Goal: Information Seeking & Learning: Learn about a topic

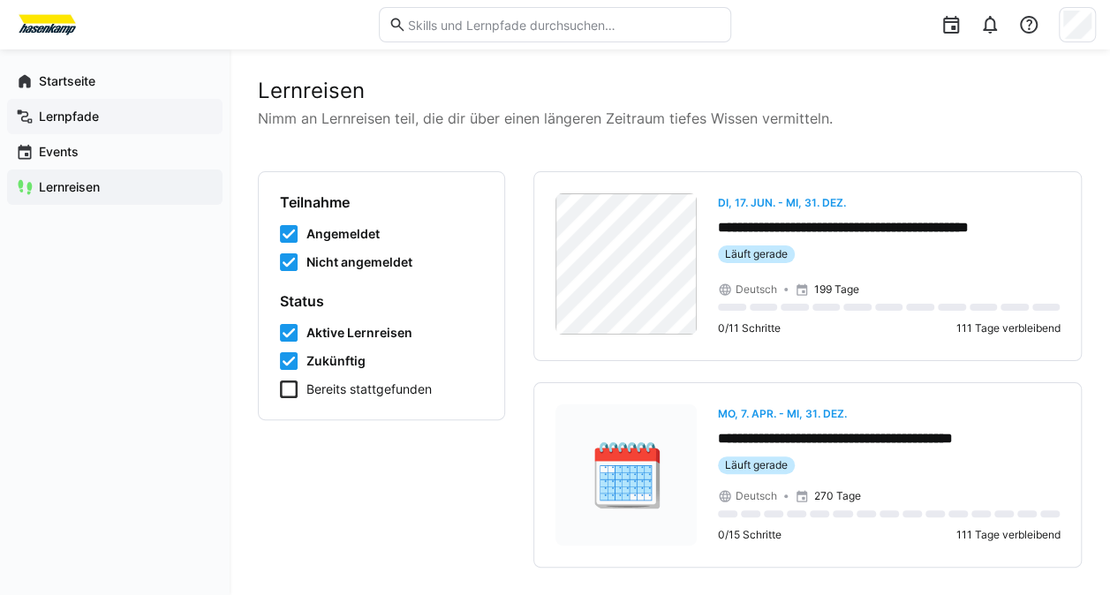
click at [0, 0] on app-navigation-label "Lernpfade" at bounding box center [0, 0] width 0 height 0
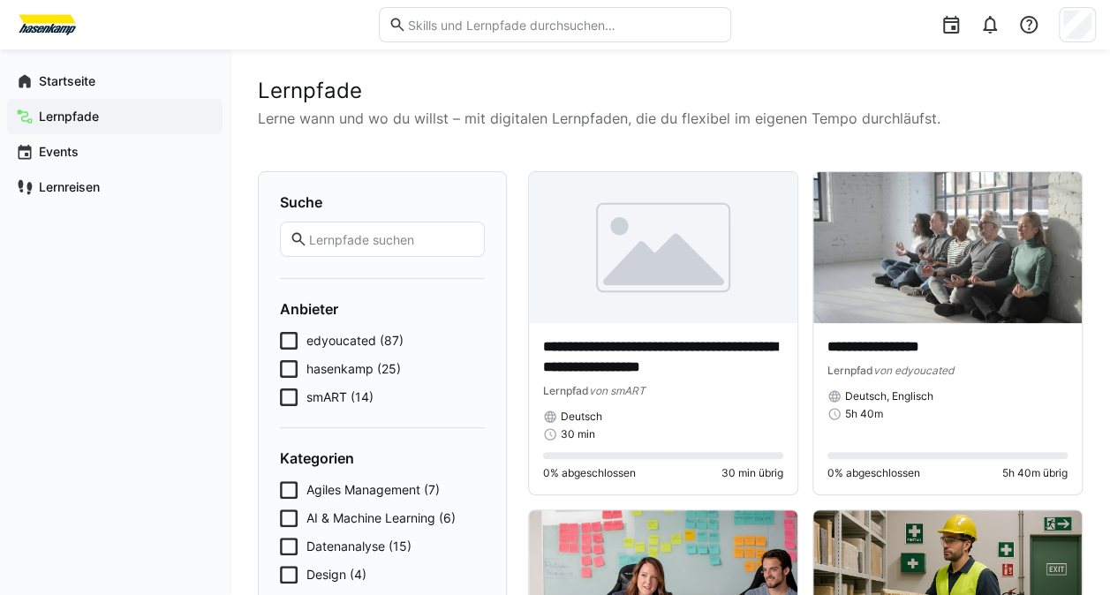
click at [283, 389] on icon at bounding box center [289, 398] width 18 height 18
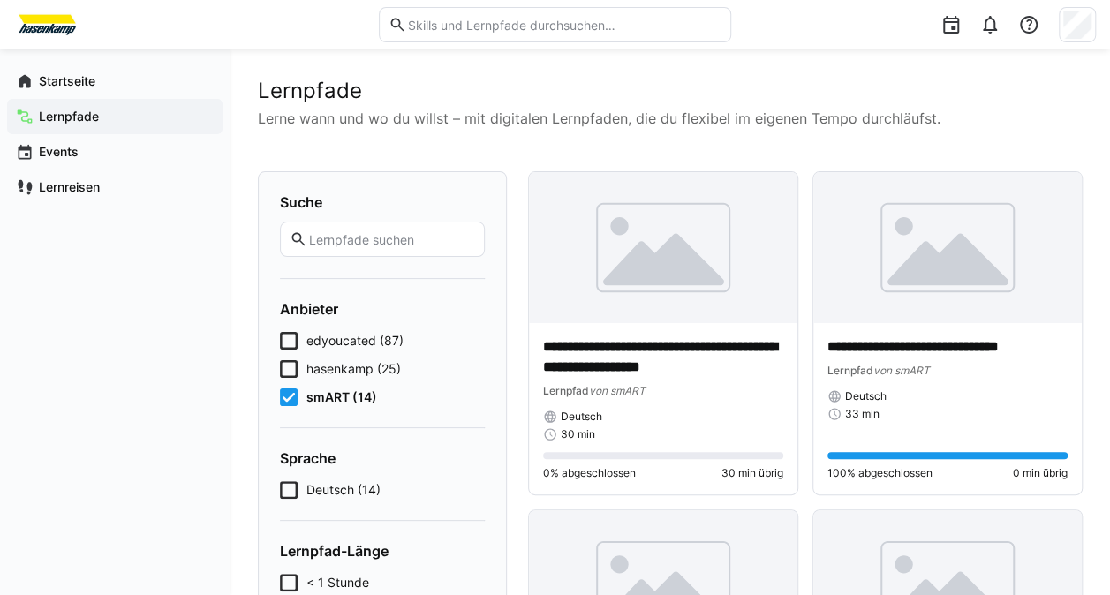
click at [0, 0] on app-navigation-label "Lernpfade" at bounding box center [0, 0] width 0 height 0
click at [283, 403] on icon at bounding box center [289, 398] width 18 height 18
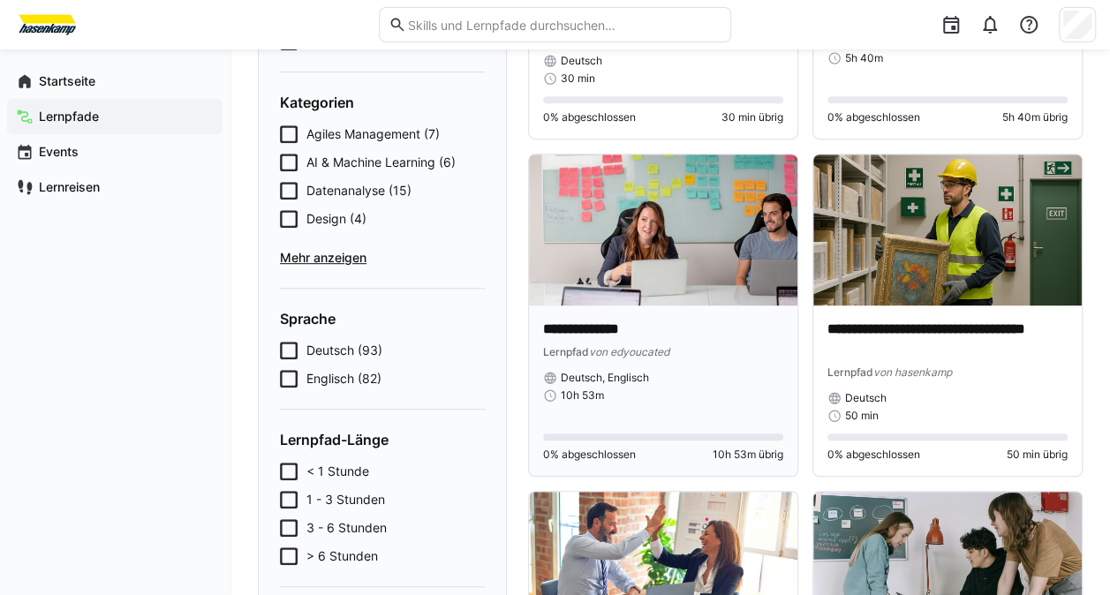
scroll to position [353, 0]
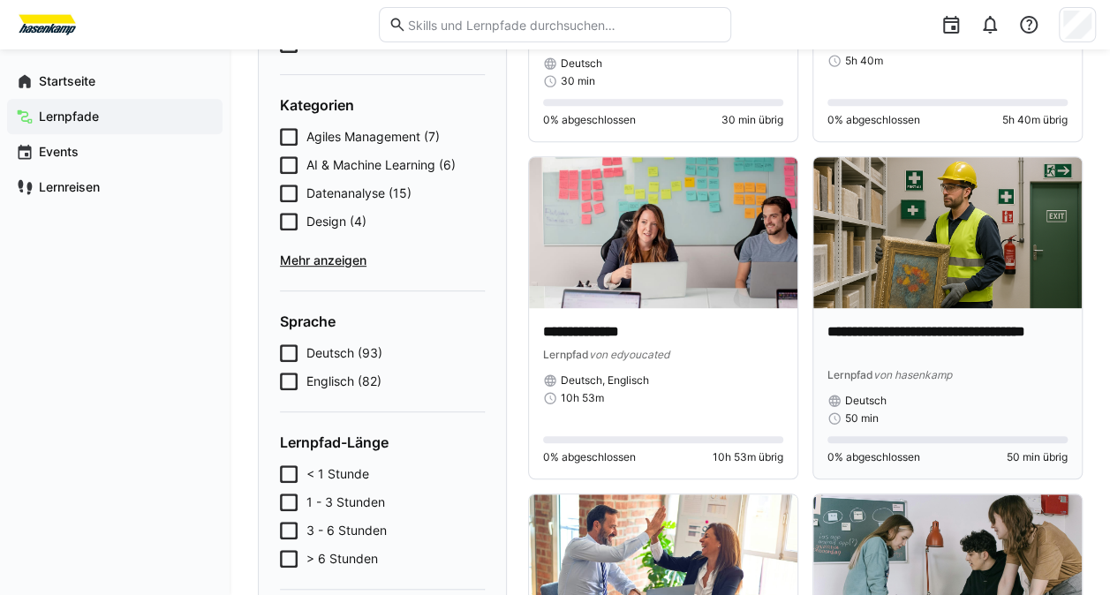
click at [929, 325] on p "**********" at bounding box center [948, 342] width 240 height 41
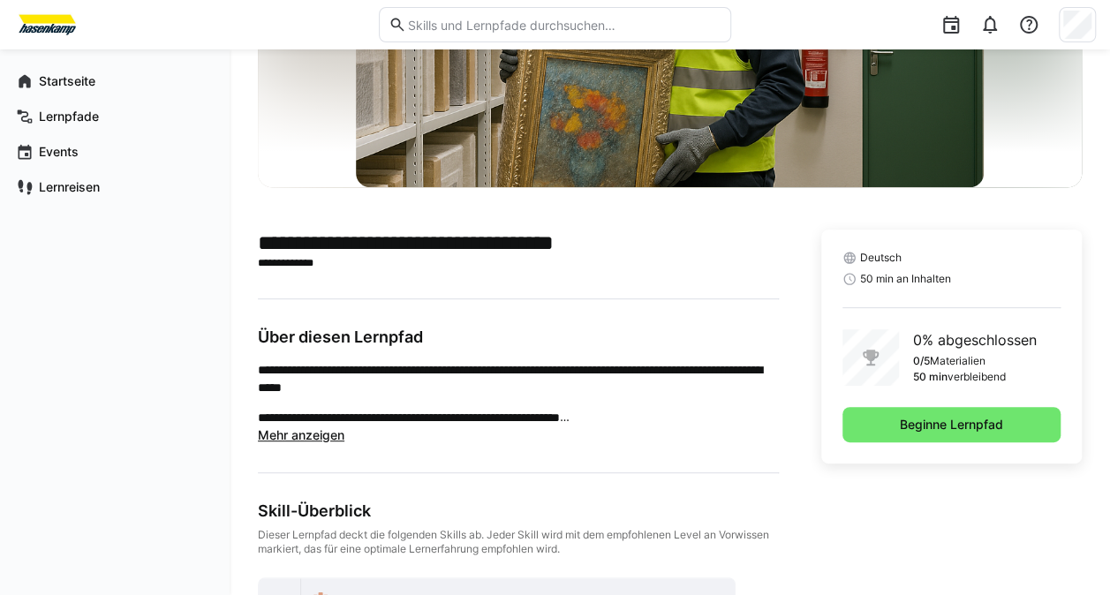
scroll to position [245, 0]
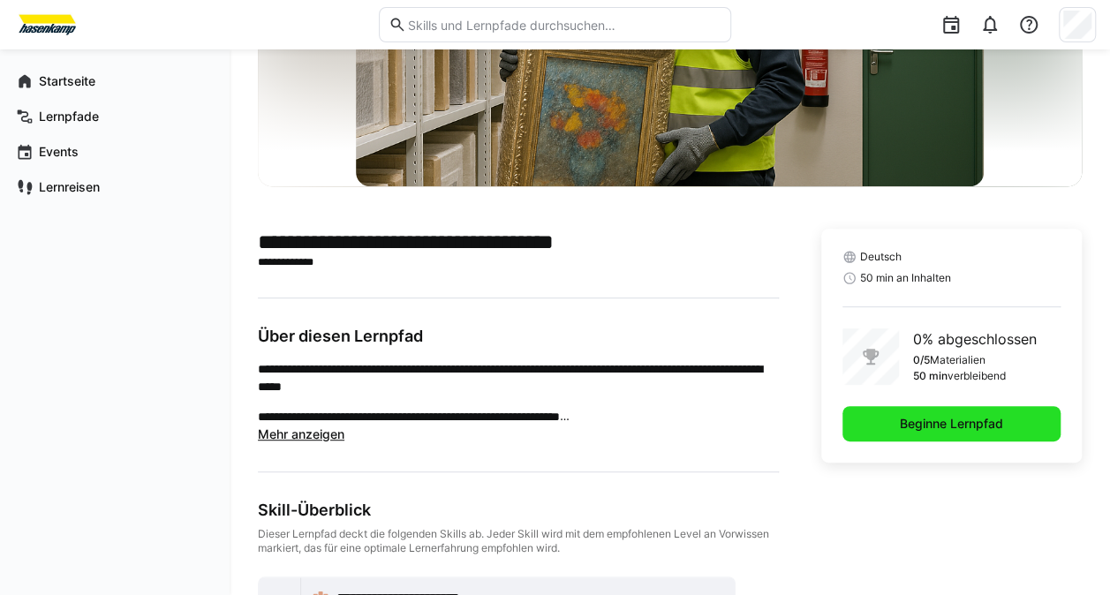
click at [919, 423] on span "Beginne Lernpfad" at bounding box center [951, 424] width 109 height 18
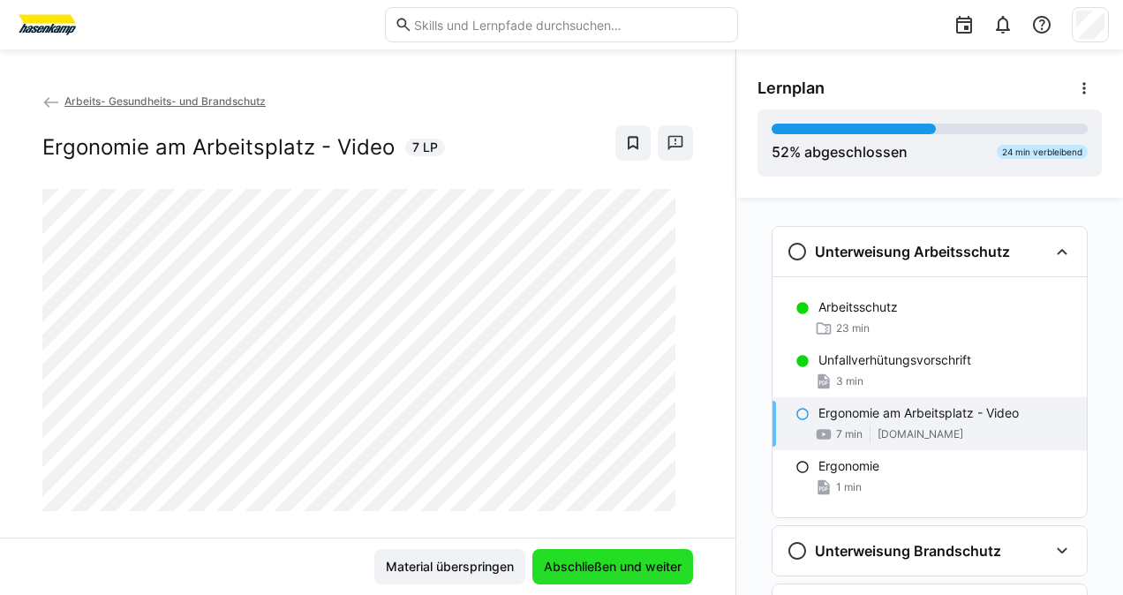
click at [583, 577] on span "Abschließen und weiter" at bounding box center [613, 566] width 161 height 35
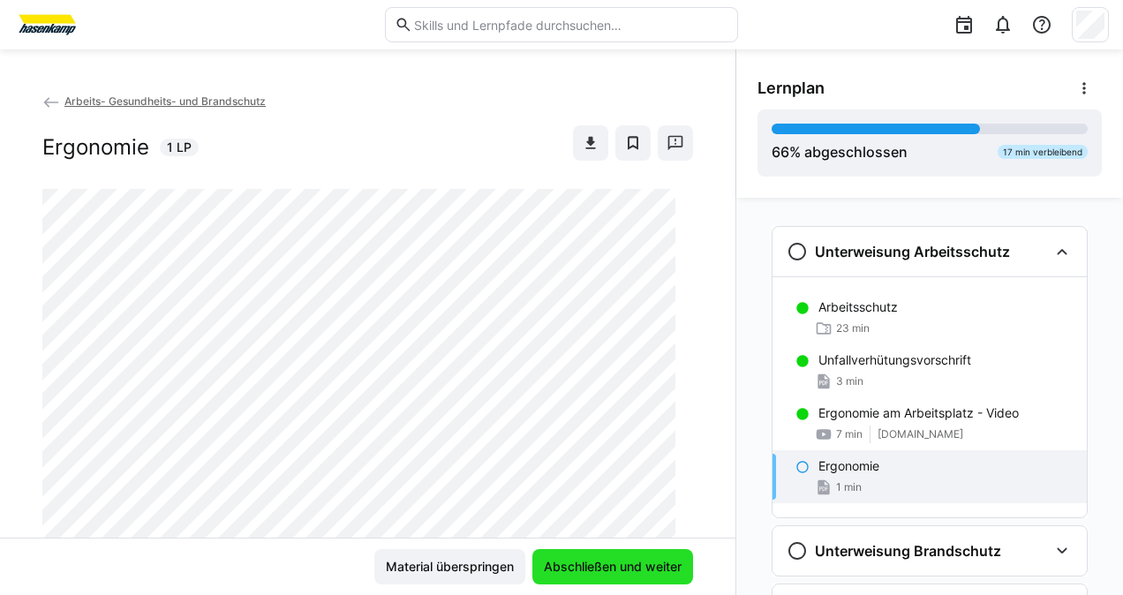
click at [583, 577] on span "Abschließen und weiter" at bounding box center [613, 566] width 161 height 35
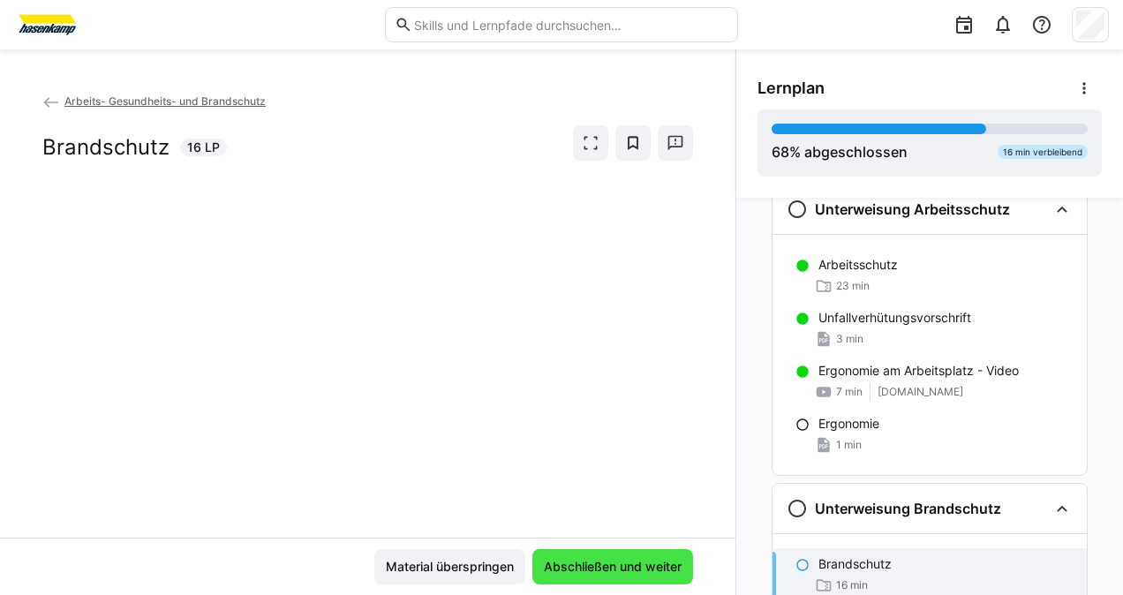
scroll to position [93, 0]
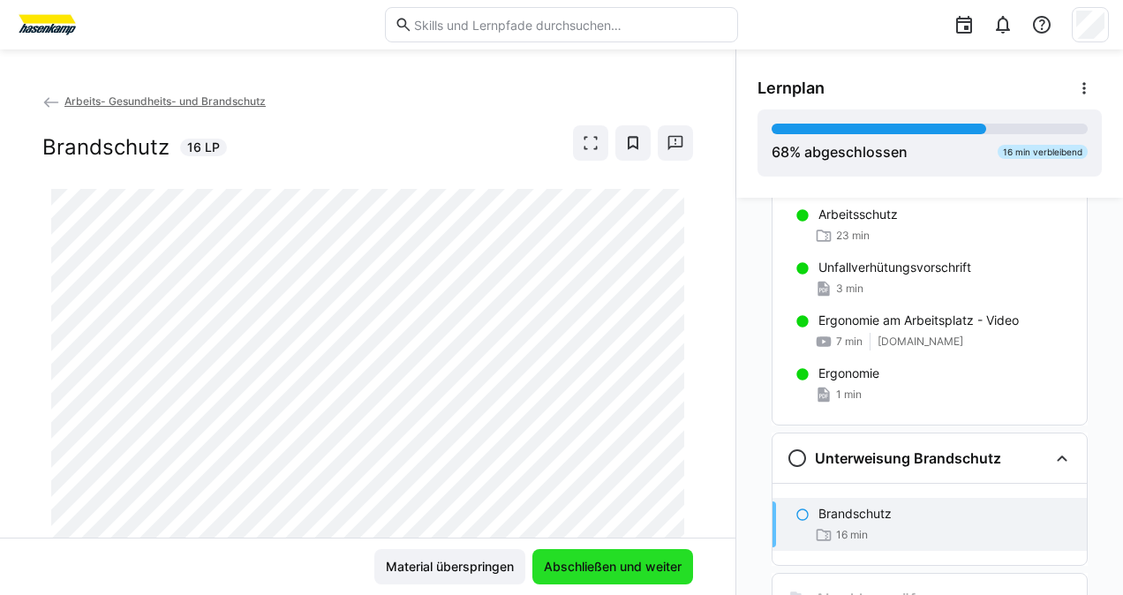
click at [599, 560] on span "Abschließen und weiter" at bounding box center [612, 567] width 143 height 18
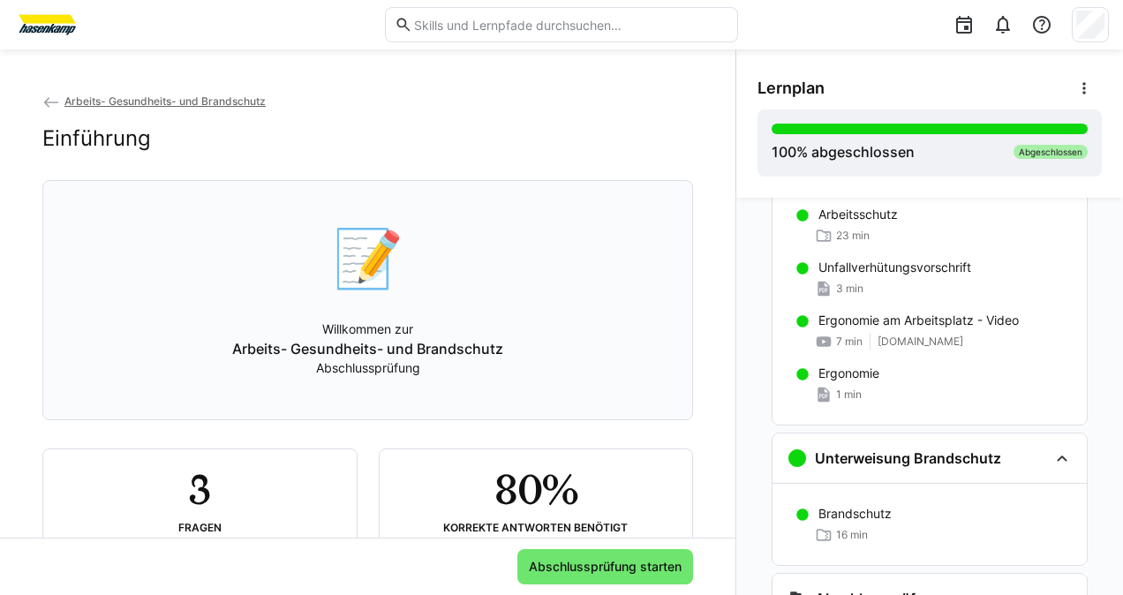
scroll to position [175, 0]
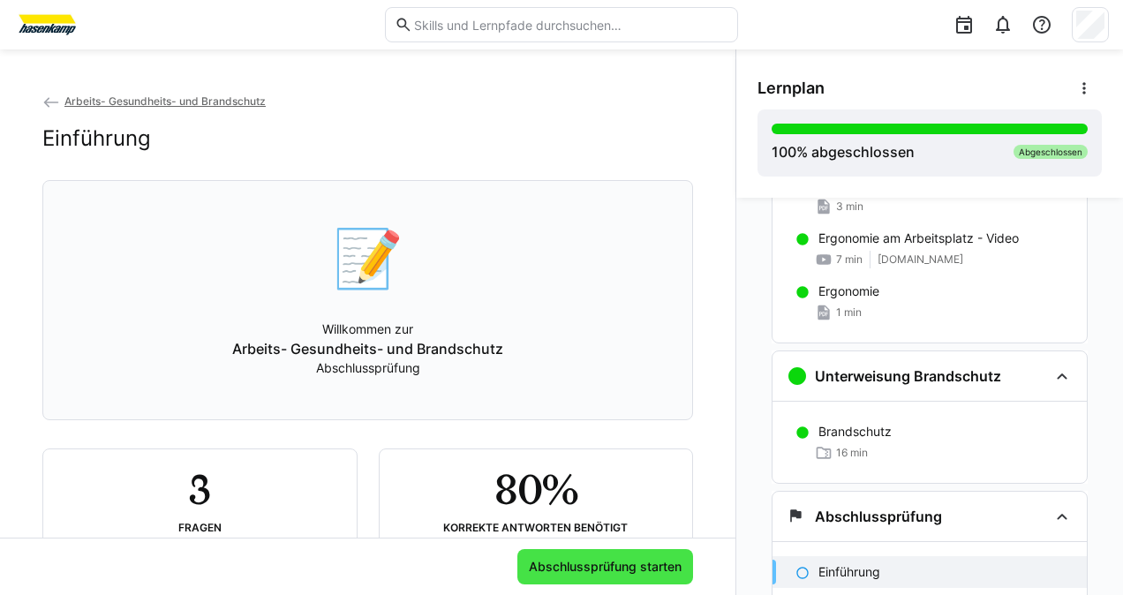
click at [563, 558] on span "Abschlussprüfung starten" at bounding box center [605, 567] width 158 height 18
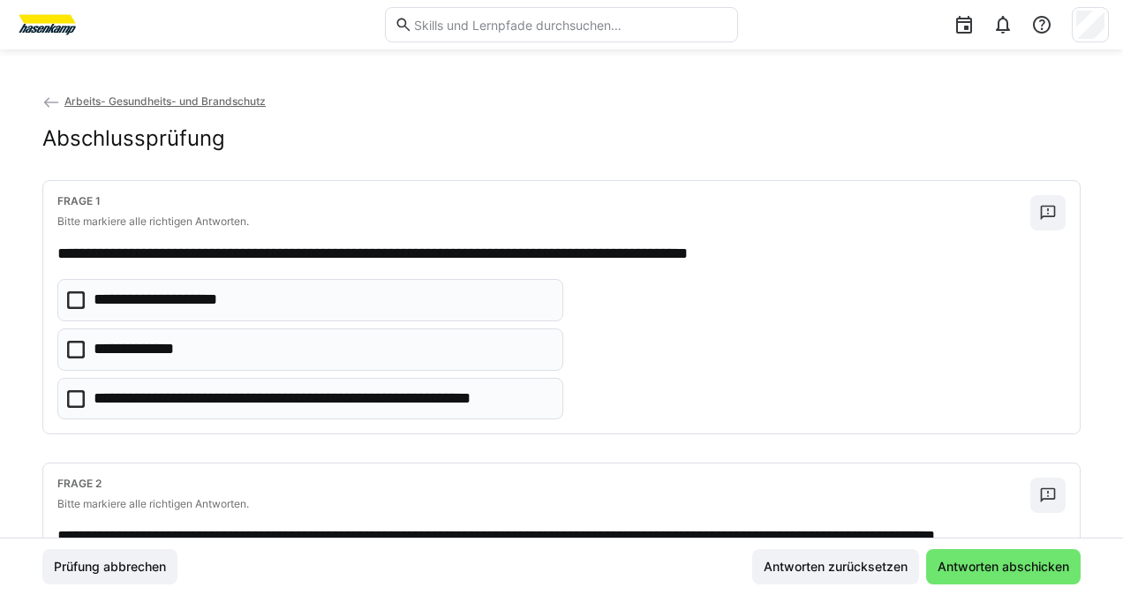
click at [81, 343] on icon at bounding box center [76, 350] width 18 height 18
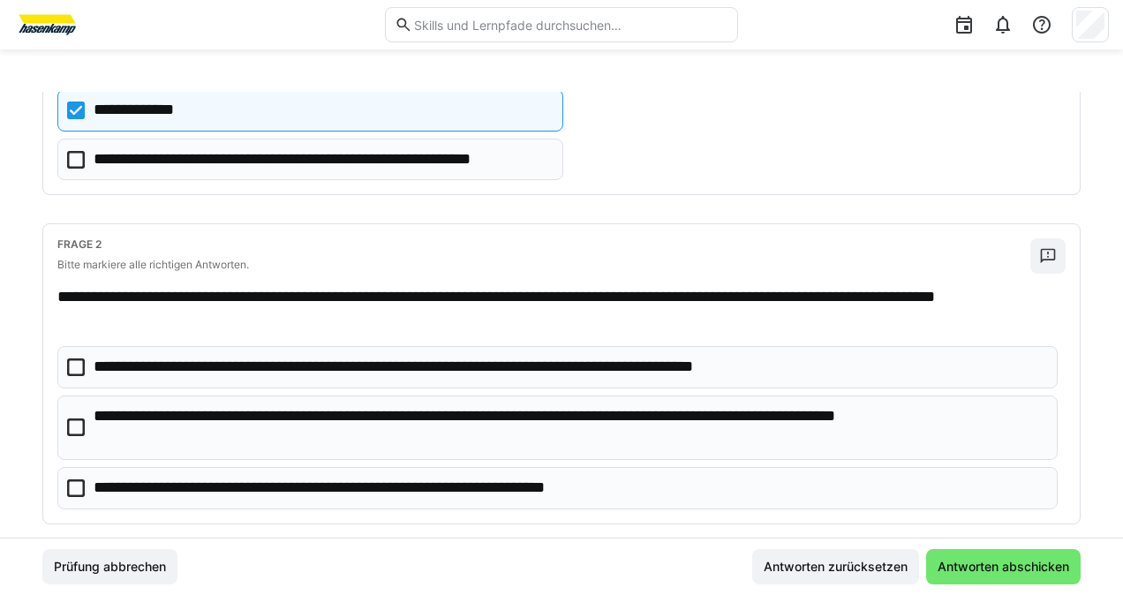
scroll to position [238, 0]
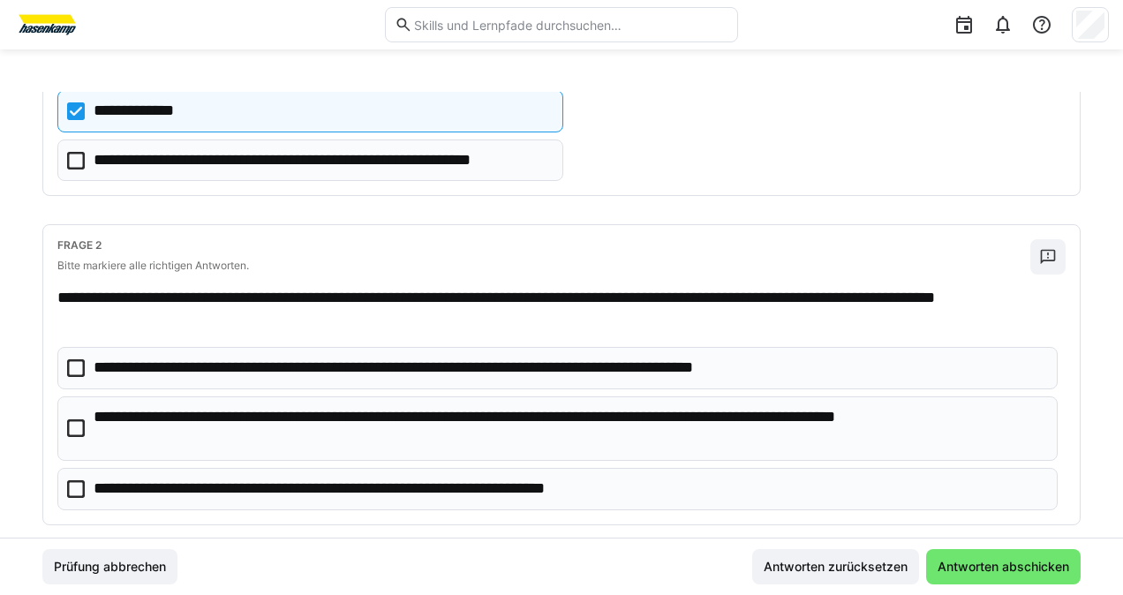
click at [72, 427] on icon at bounding box center [76, 429] width 18 height 18
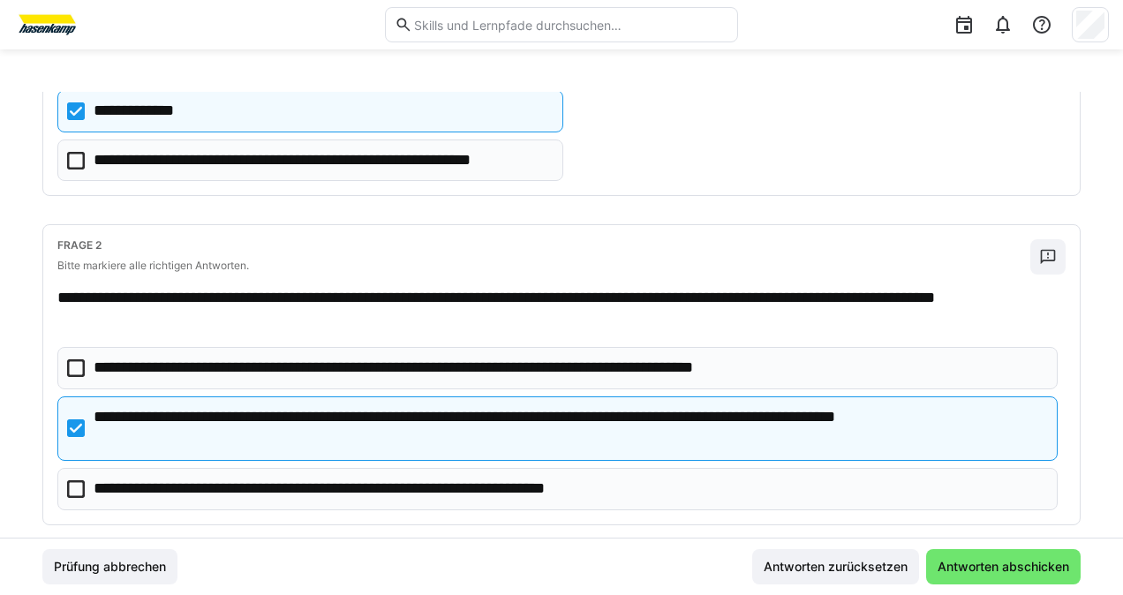
click at [79, 487] on icon at bounding box center [76, 489] width 18 height 18
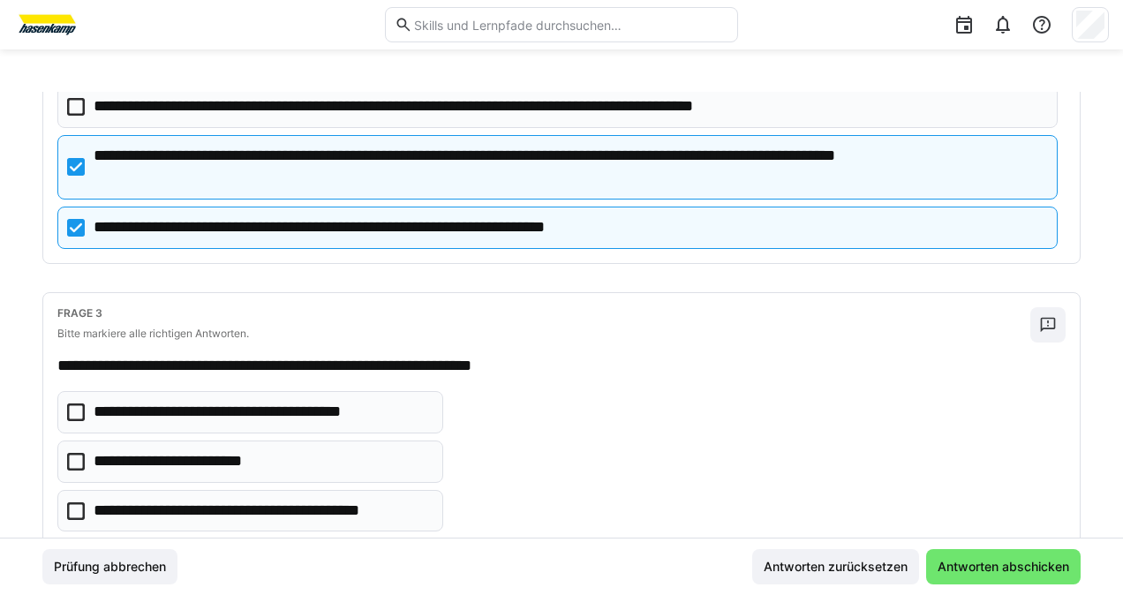
scroll to position [501, 0]
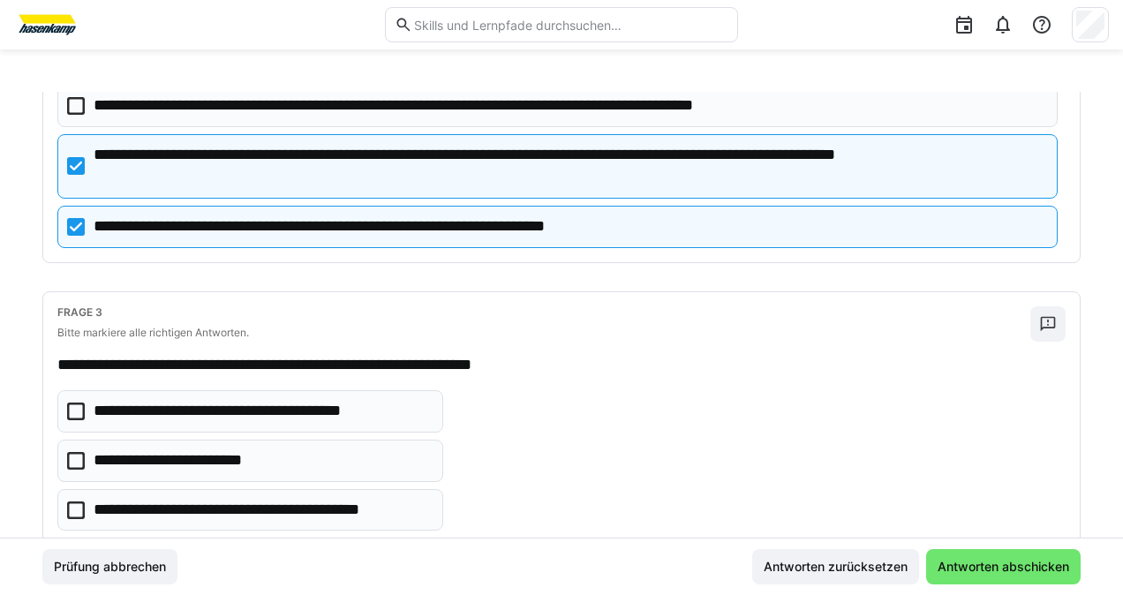
click at [68, 506] on icon at bounding box center [76, 511] width 18 height 18
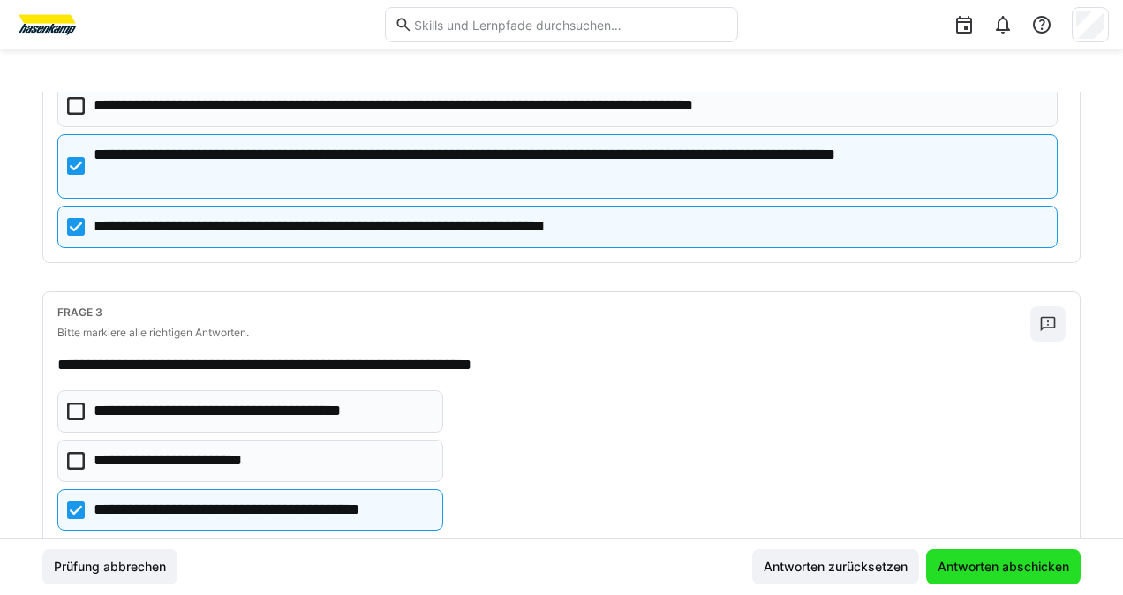
click at [1000, 562] on span "Antworten abschicken" at bounding box center [1003, 567] width 137 height 18
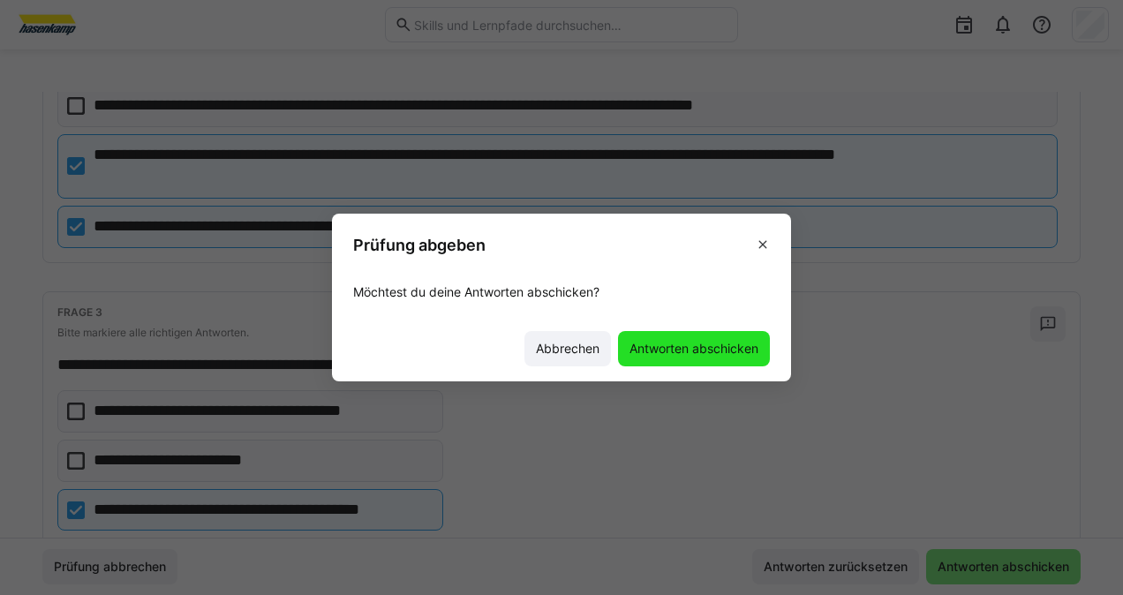
click at [729, 344] on span "Antworten abschicken" at bounding box center [694, 349] width 134 height 18
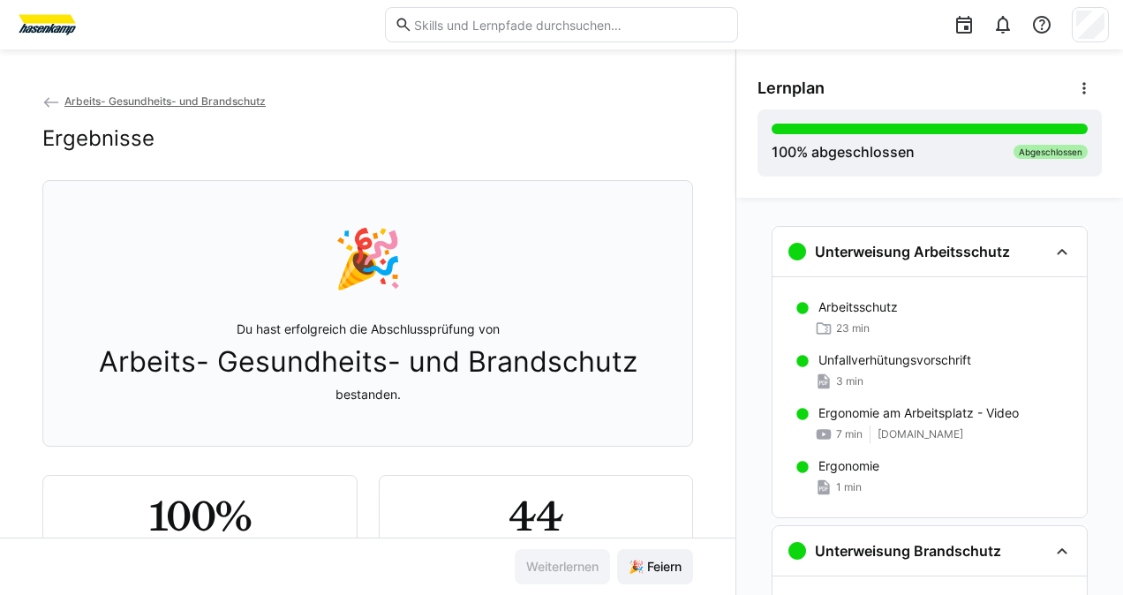
scroll to position [14, 0]
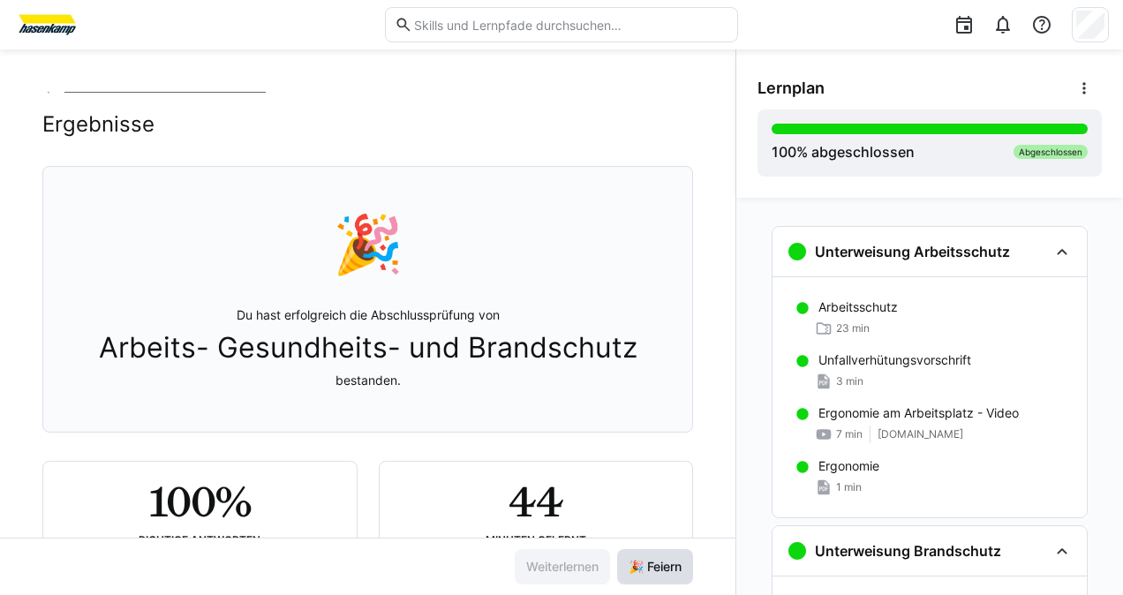
click at [635, 571] on span "🎉 Feiern" at bounding box center [655, 567] width 58 height 18
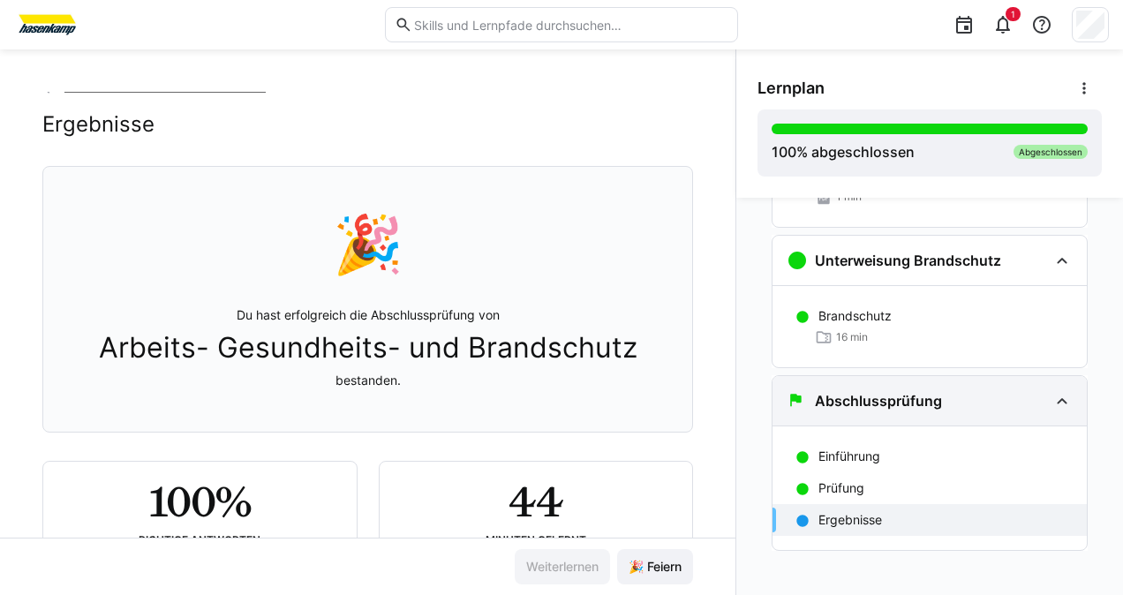
scroll to position [299, 0]
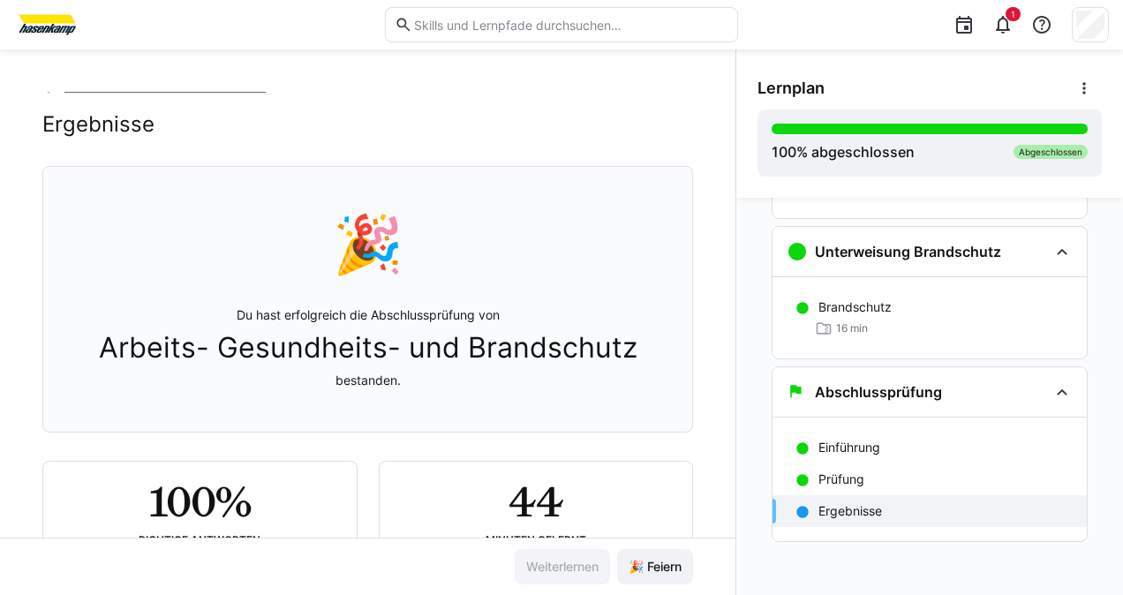
click at [860, 514] on p "Ergebnisse" at bounding box center [851, 512] width 64 height 18
click at [798, 507] on eds-icon at bounding box center [803, 512] width 14 height 14
click at [639, 558] on span "🎉 Feiern" at bounding box center [655, 567] width 58 height 18
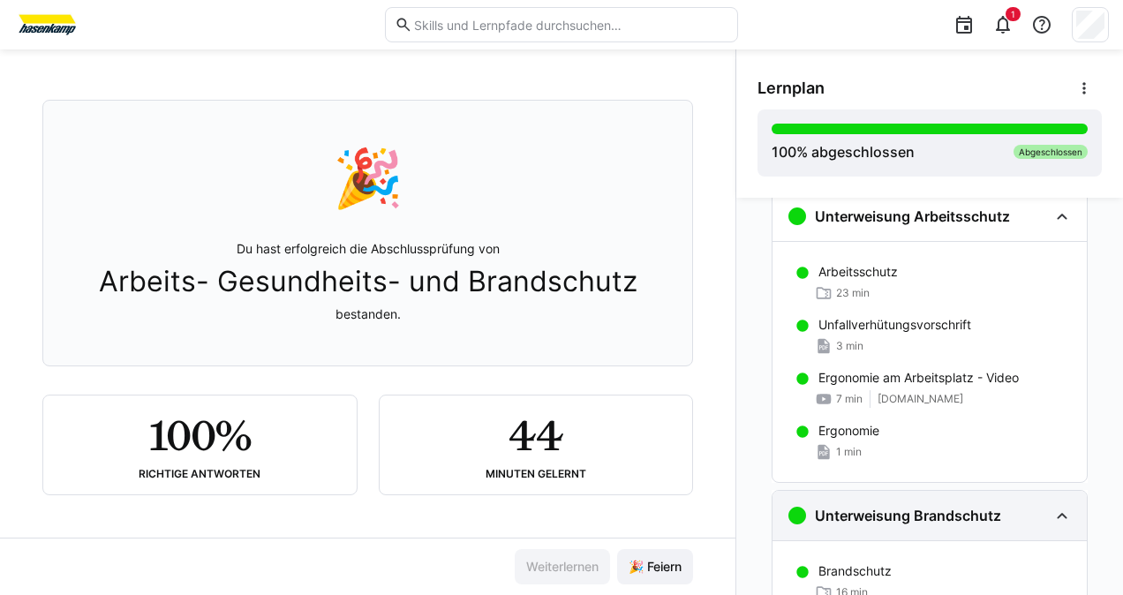
scroll to position [32, 0]
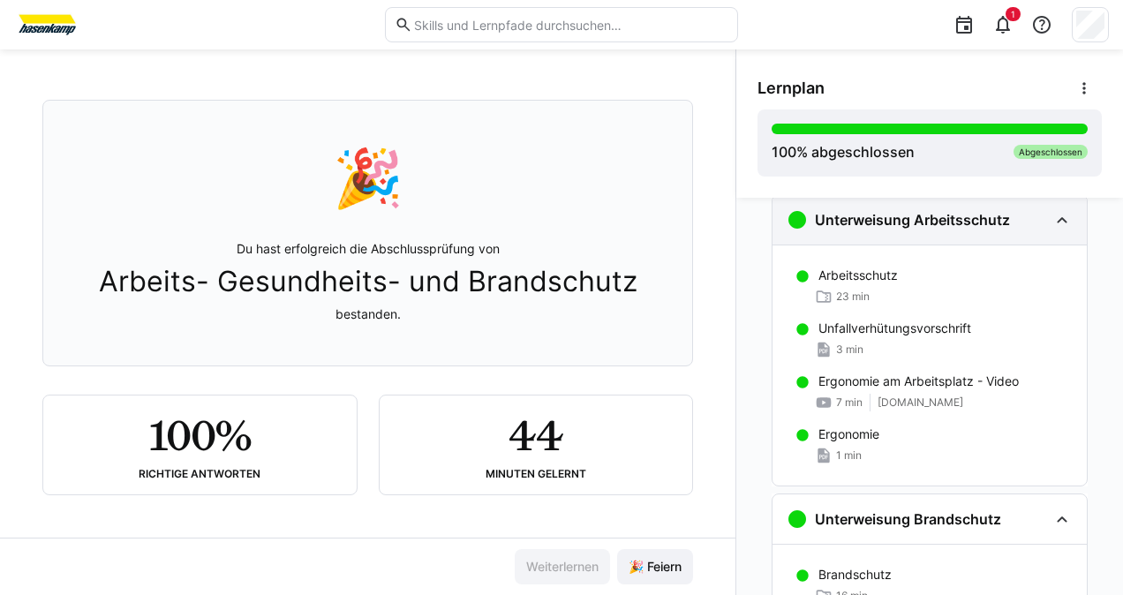
click at [1055, 217] on eds-icon at bounding box center [1062, 219] width 21 height 21
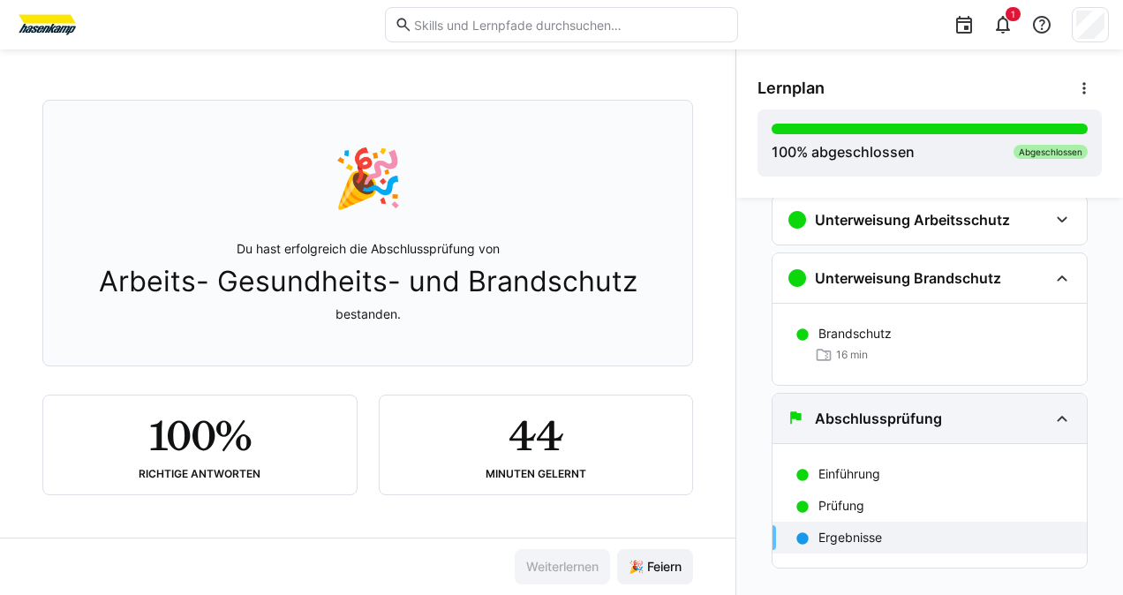
click at [1054, 409] on eds-icon at bounding box center [1062, 418] width 21 height 21
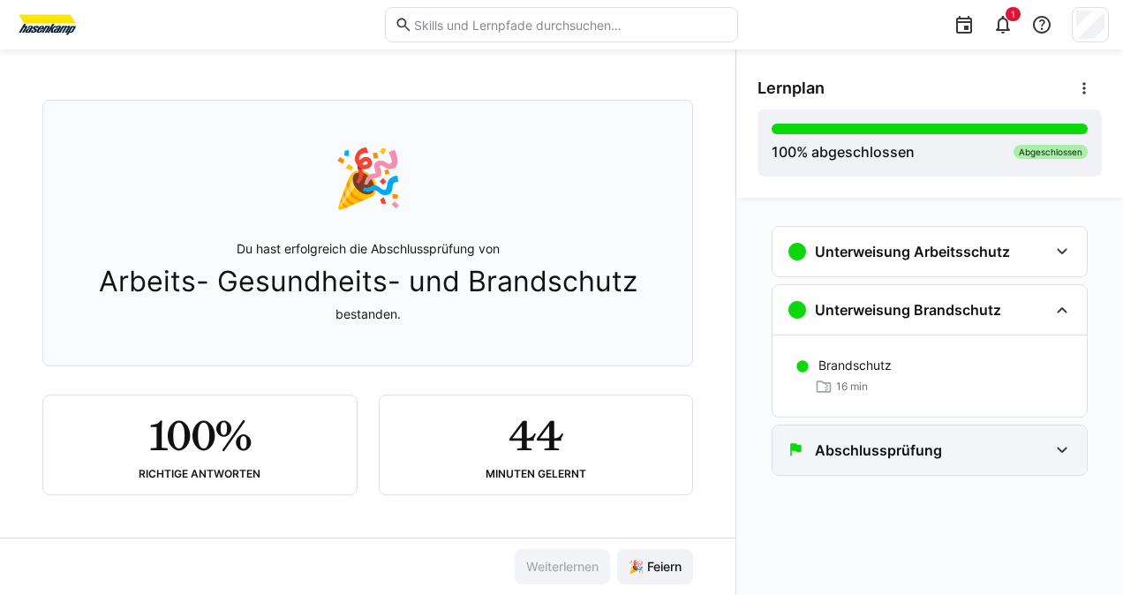
scroll to position [0, 0]
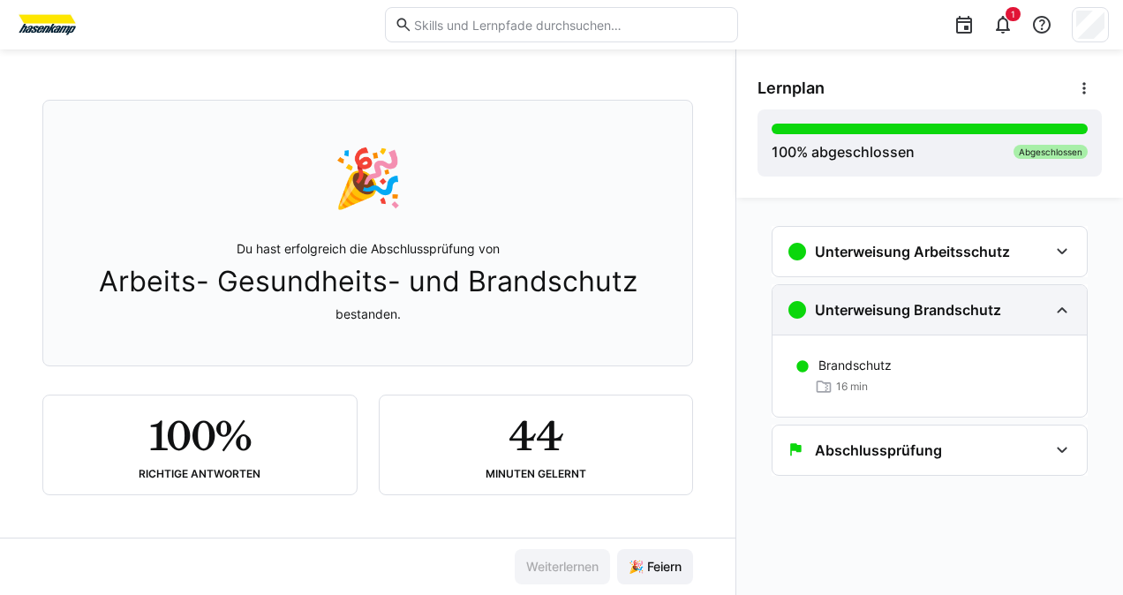
click at [1062, 300] on eds-icon at bounding box center [1062, 309] width 21 height 21
